Goal: Task Accomplishment & Management: Manage account settings

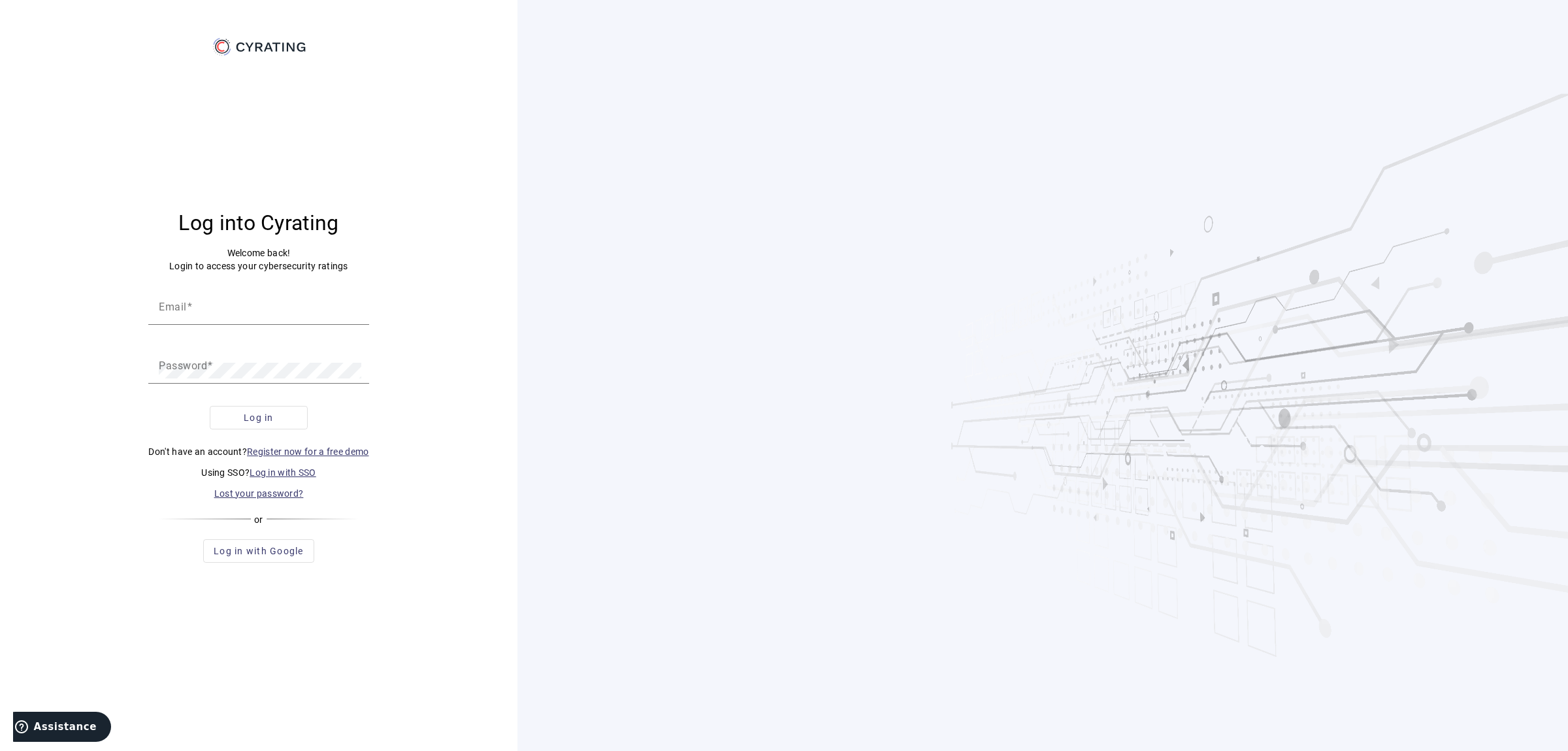
click at [294, 476] on link "Log in with SSO" at bounding box center [282, 473] width 67 height 11
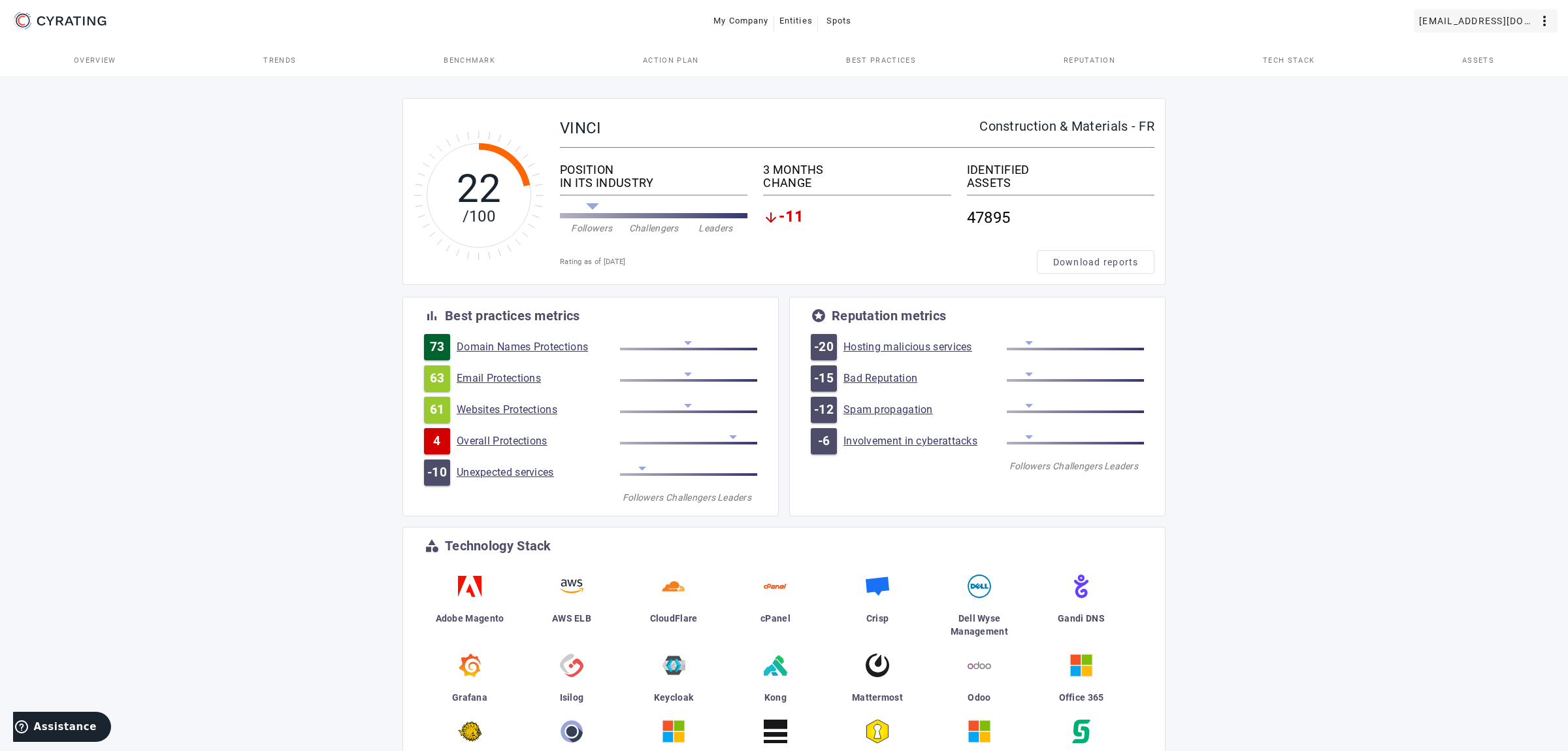
click at [1484, 12] on span "[EMAIL_ADDRESS][DOMAIN_NAME]" at bounding box center [1478, 21] width 117 height 21
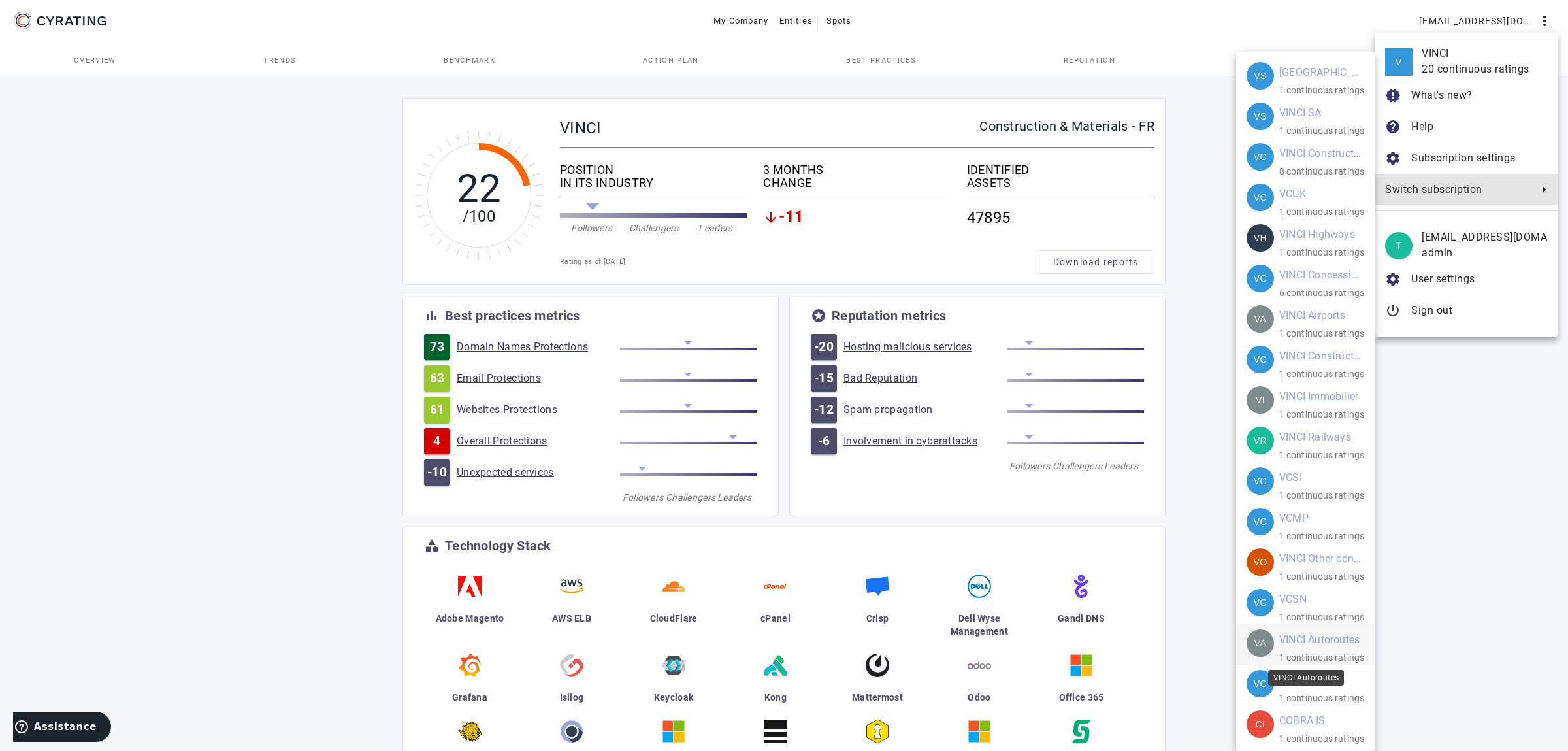
click at [1327, 637] on mat-card-title "VINCI Autoroutes" at bounding box center [1319, 640] width 80 height 21
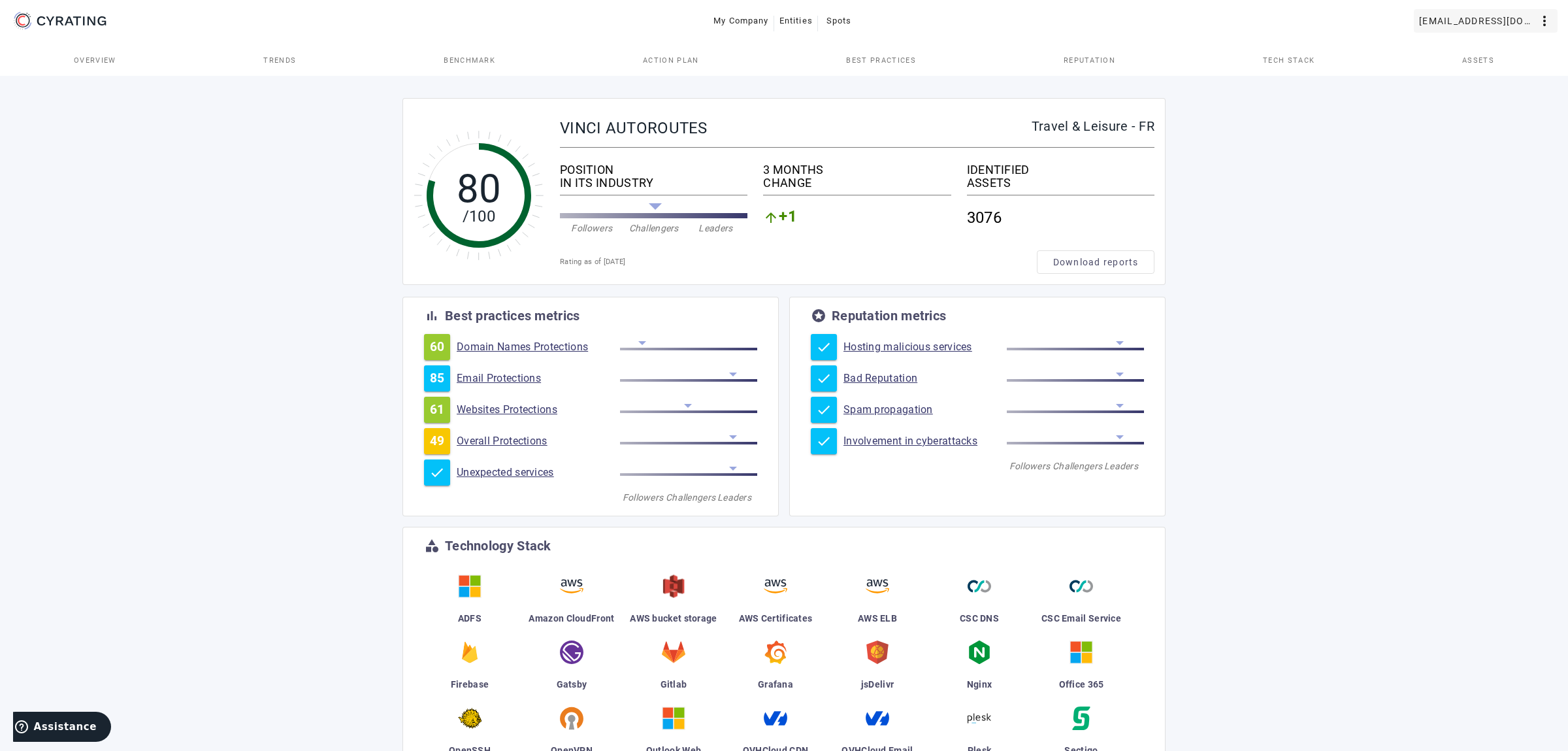
click at [1521, 25] on span "[EMAIL_ADDRESS][DOMAIN_NAME]" at bounding box center [1478, 21] width 117 height 21
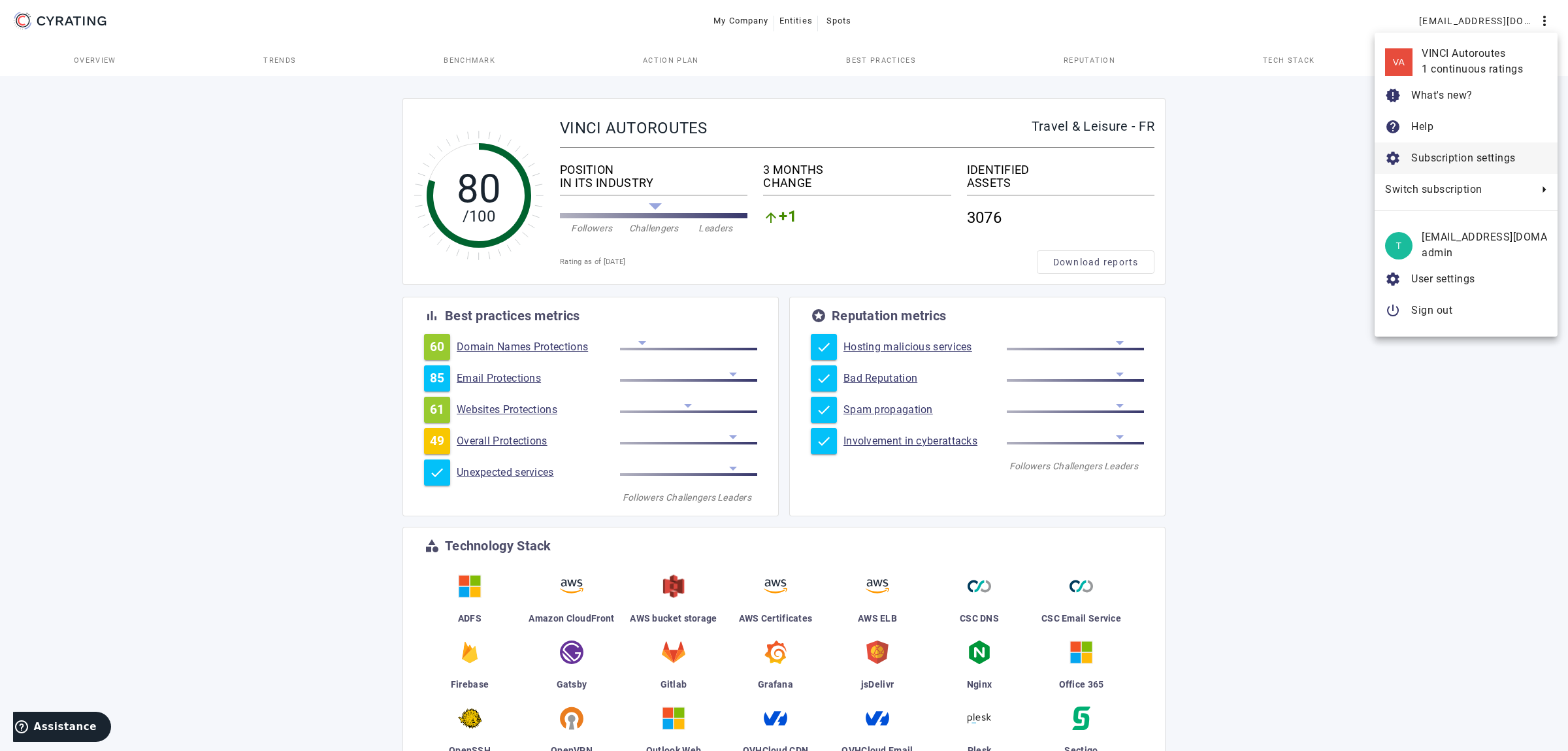
click at [1480, 158] on span "Subscription settings" at bounding box center [1463, 158] width 104 height 13
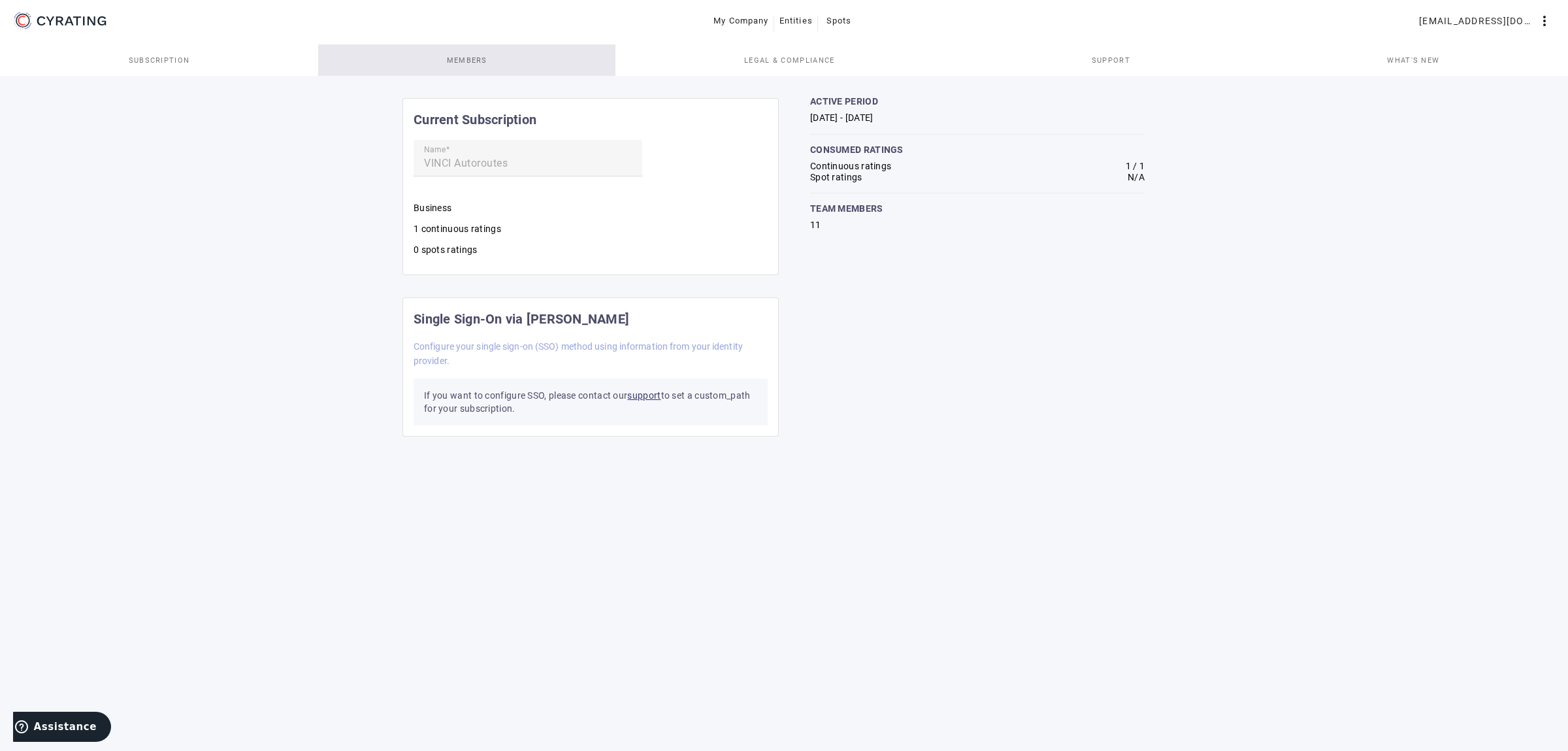
click at [474, 65] on span "Members" at bounding box center [466, 60] width 40 height 32
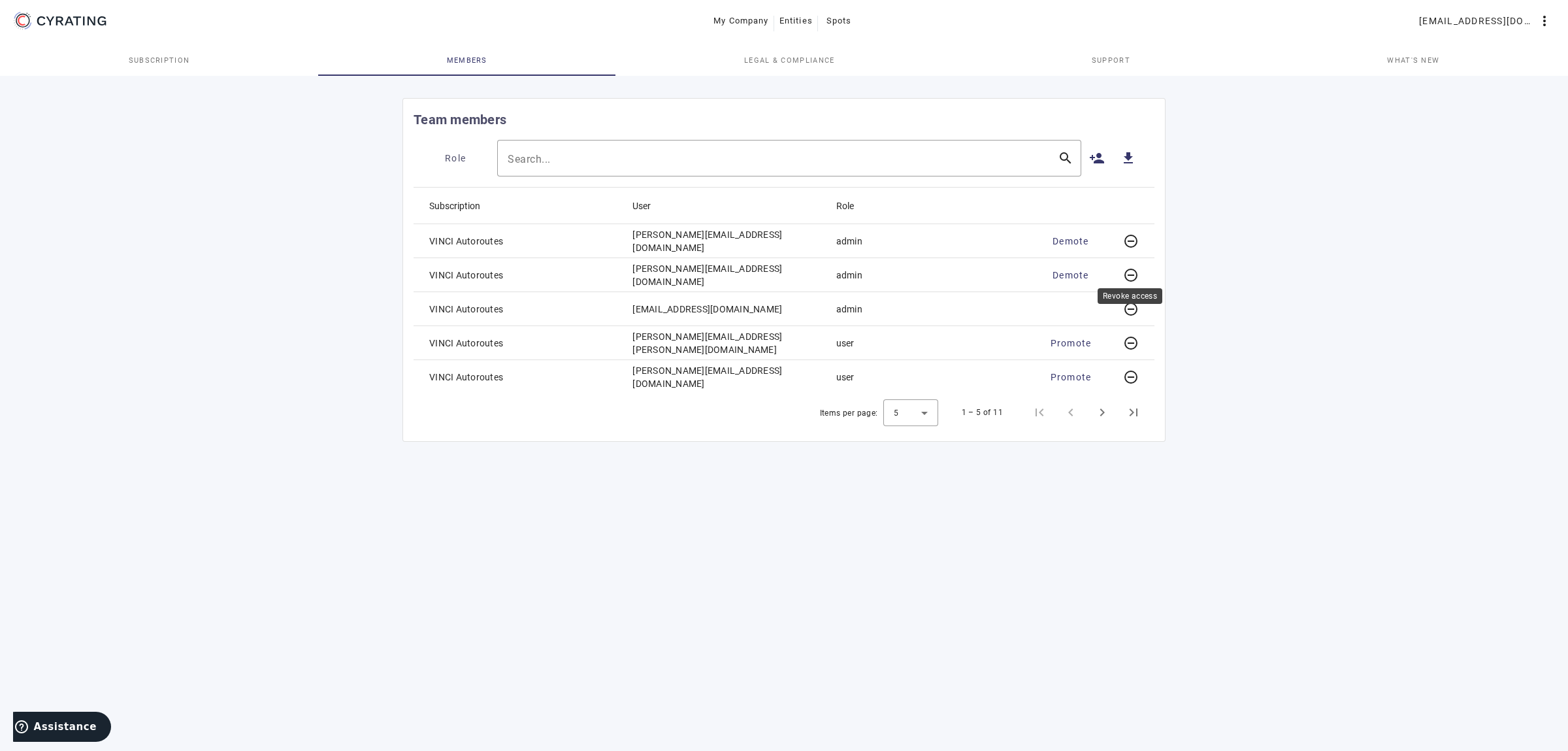
click at [1133, 277] on mat-icon "remove_circle_outline" at bounding box center [1131, 275] width 16 height 16
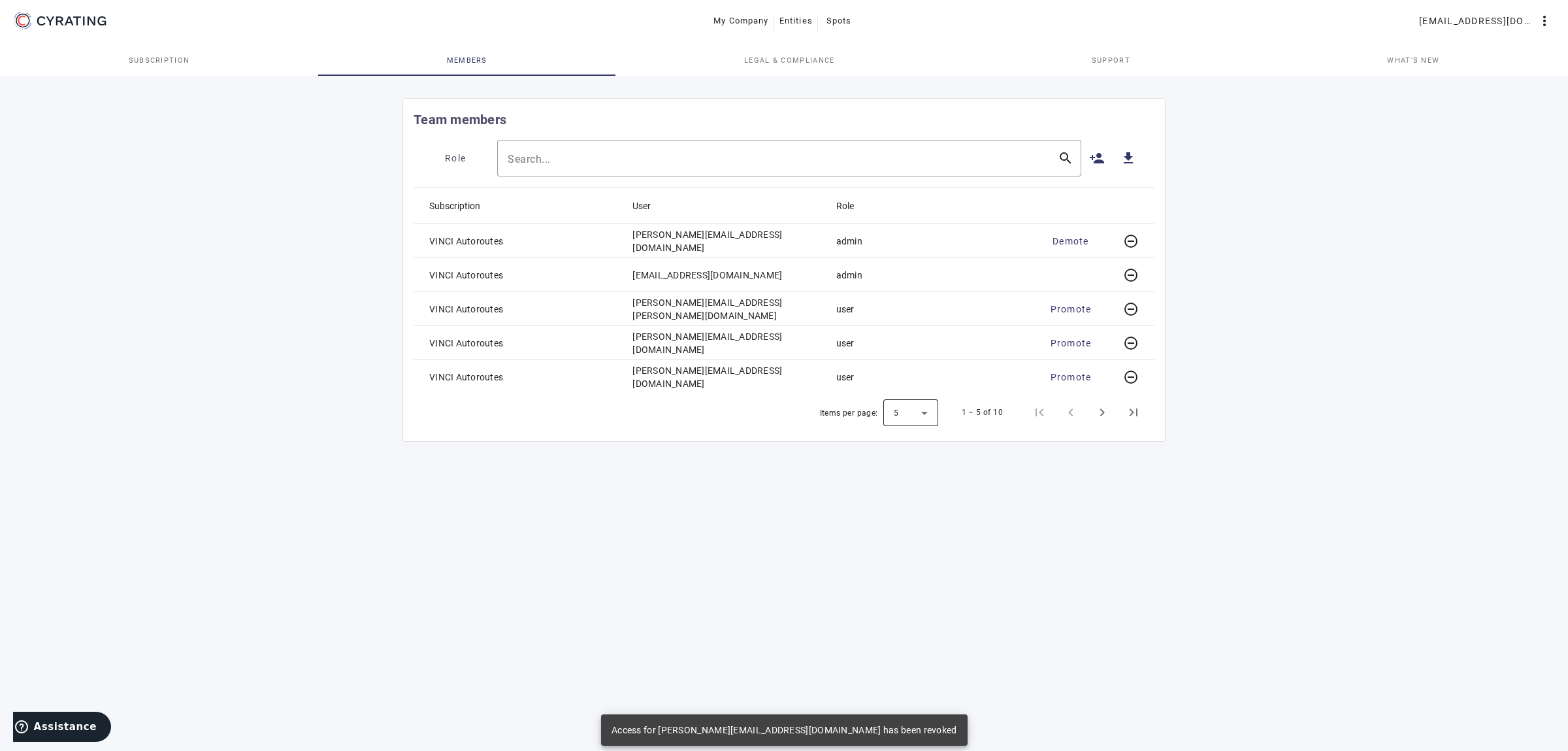
click at [915, 424] on div at bounding box center [910, 412] width 55 height 32
click at [908, 477] on mat-option "10" at bounding box center [911, 478] width 55 height 32
